Goal: Check status: Check status

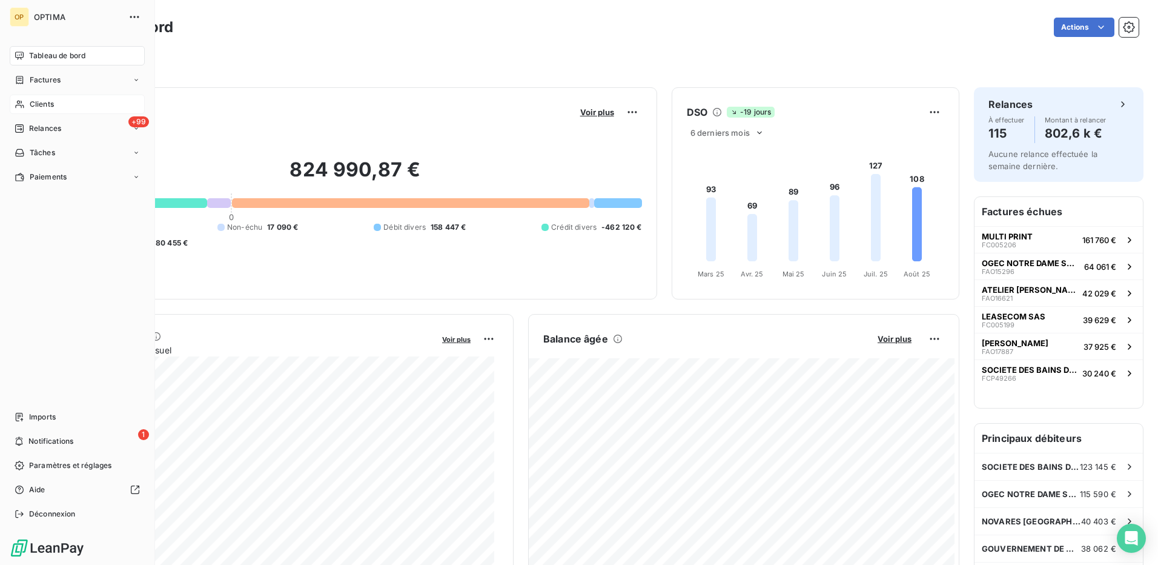
click at [32, 102] on span "Clients" at bounding box center [42, 104] width 24 height 11
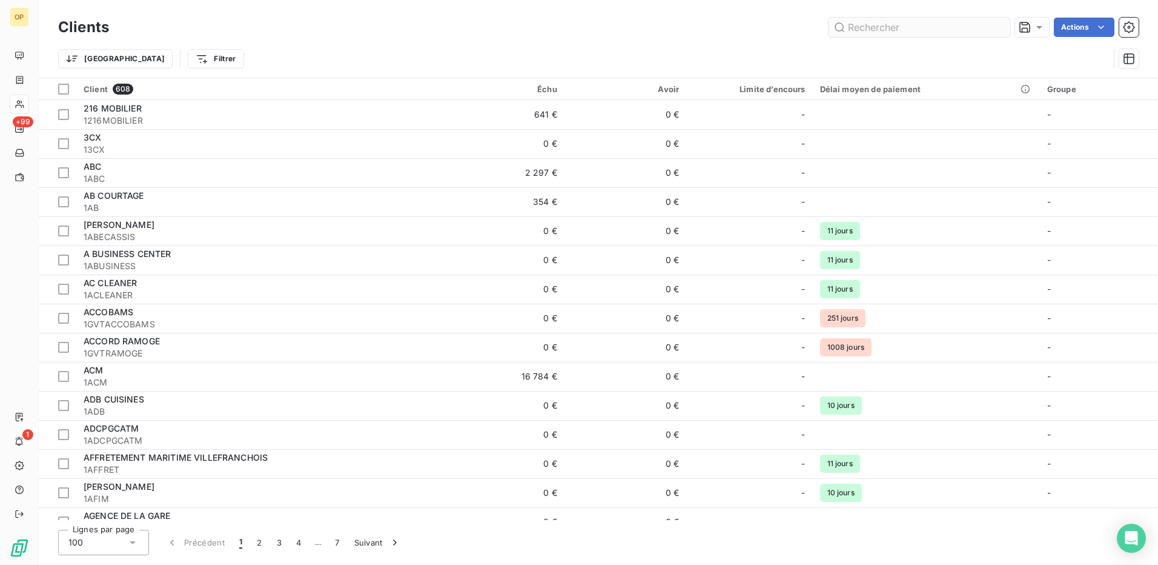
click at [912, 25] on input "text" at bounding box center [920, 27] width 182 height 19
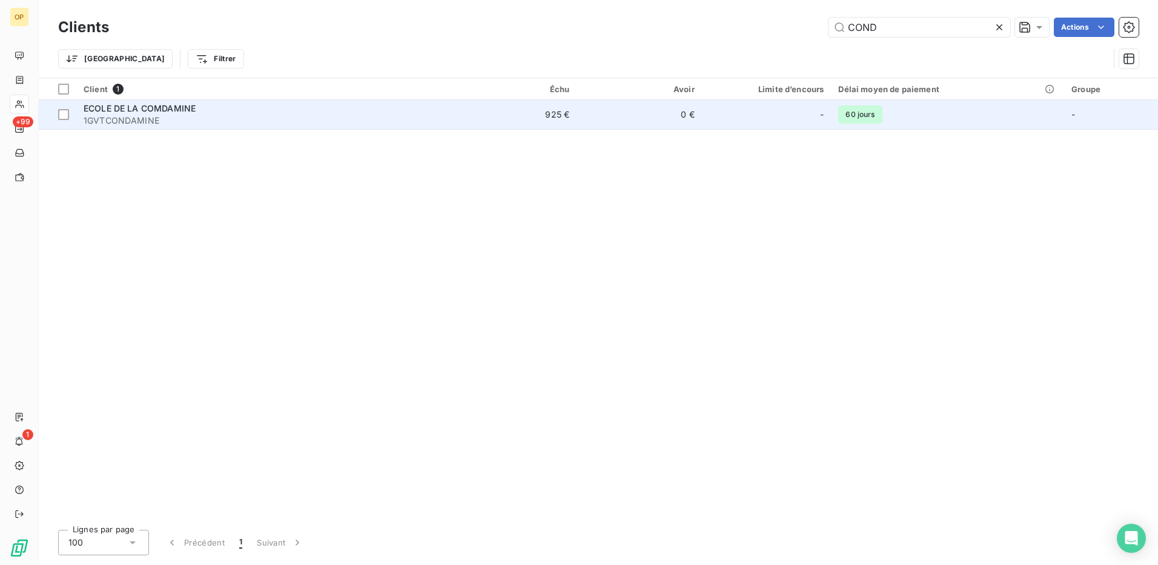
type input "COND"
click at [492, 111] on td "925 €" at bounding box center [514, 114] width 125 height 29
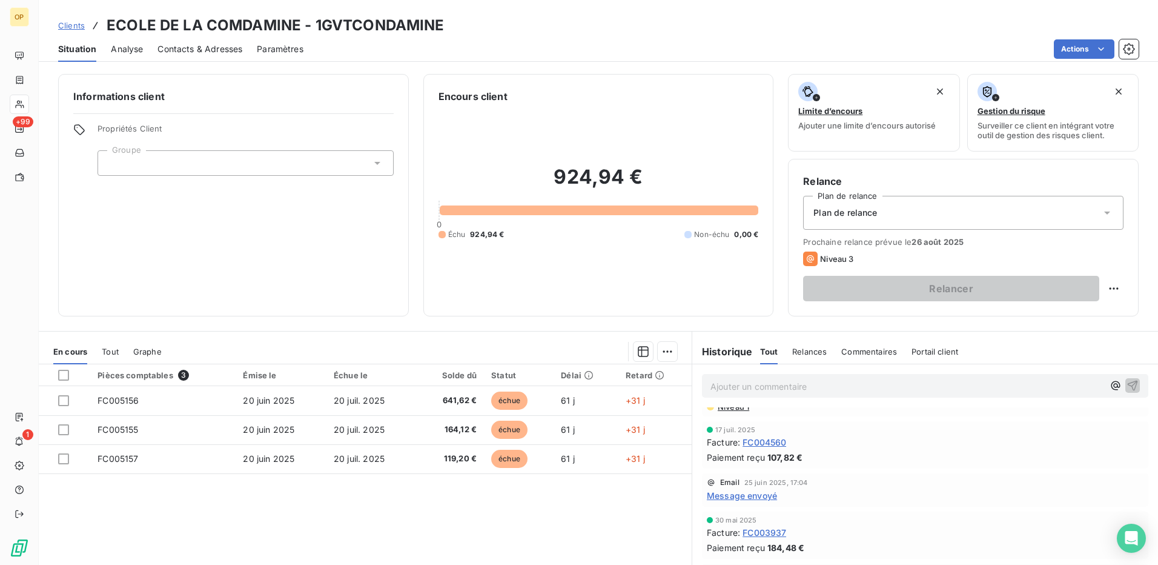
scroll to position [61, 0]
click at [750, 492] on span "Message envoyé" at bounding box center [742, 495] width 70 height 13
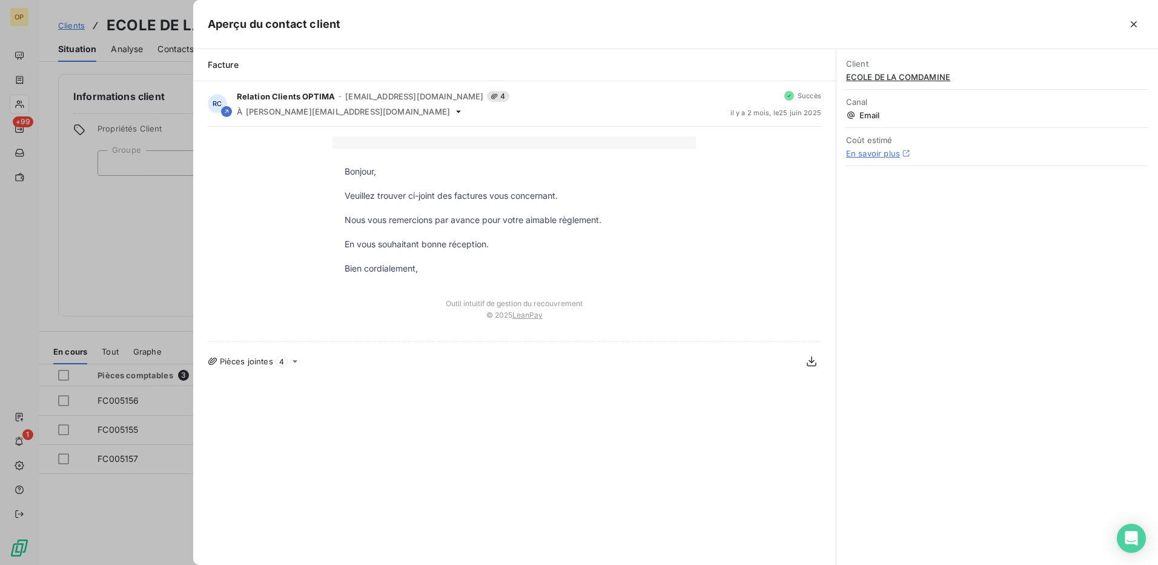
click at [296, 359] on icon at bounding box center [295, 361] width 10 height 10
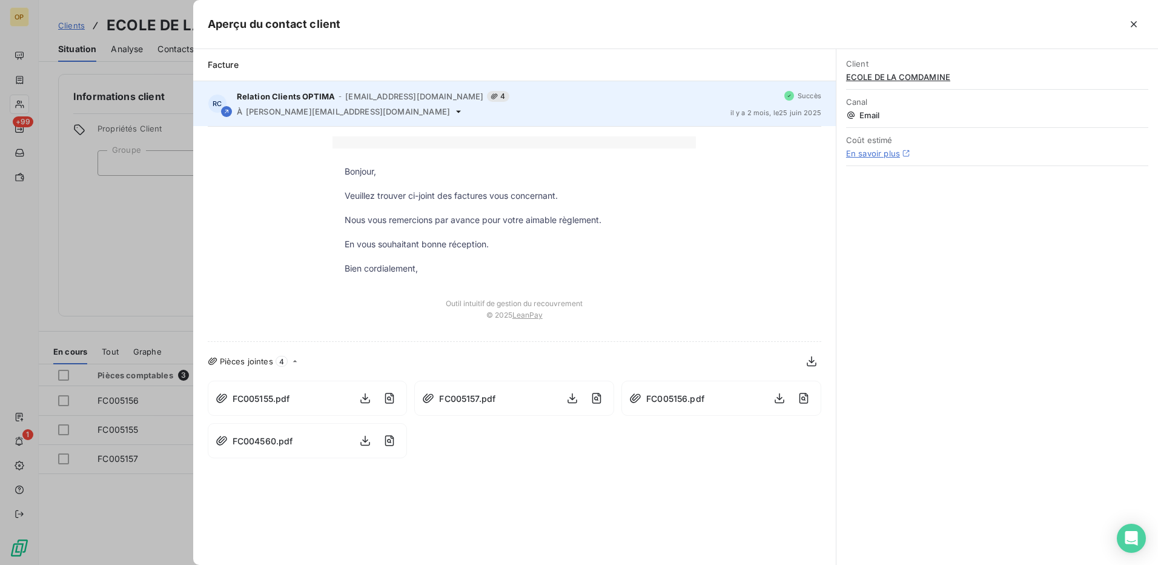
click at [227, 112] on icon at bounding box center [226, 111] width 7 height 7
